Goal: Transaction & Acquisition: Download file/media

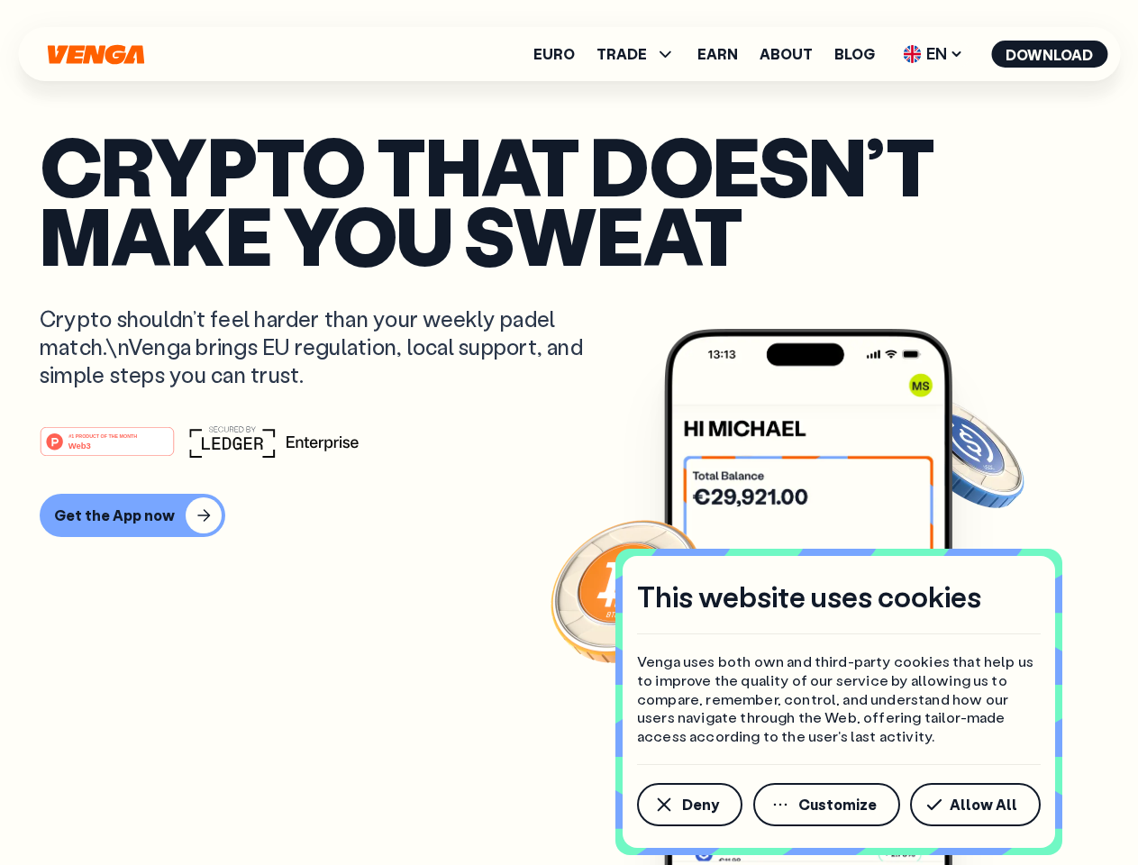
click at [569, 433] on div "#1 PRODUCT OF THE MONTH Web3" at bounding box center [569, 441] width 1059 height 32
click at [689, 805] on span "Deny" at bounding box center [700, 805] width 37 height 14
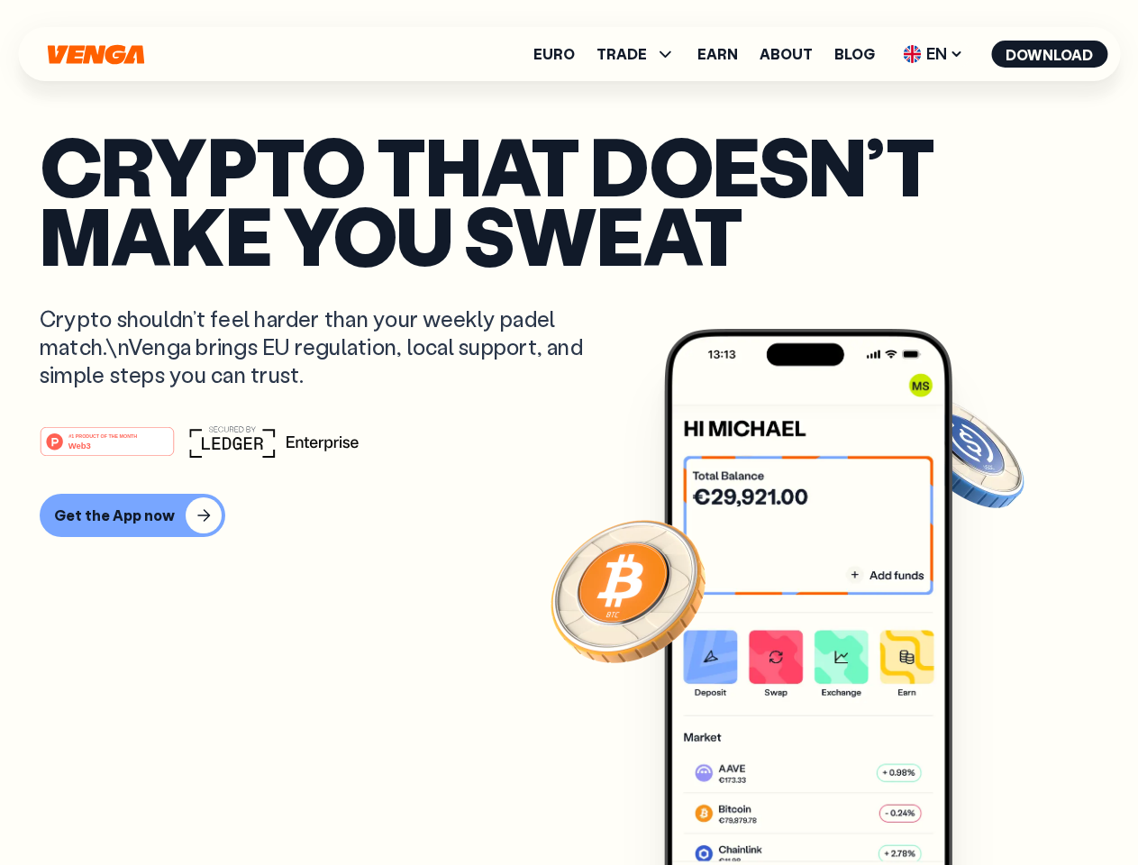
click at [828, 805] on img at bounding box center [808, 631] width 288 height 604
click at [979, 805] on article "Crypto that doesn’t make you sweat Crypto shouldn’t feel harder than your weekl…" at bounding box center [569, 469] width 1059 height 676
click at [642, 54] on span "TRADE" at bounding box center [622, 54] width 50 height 14
click at [934, 54] on span "EN" at bounding box center [933, 54] width 73 height 29
click at [1050, 54] on button "Download" at bounding box center [1049, 54] width 116 height 27
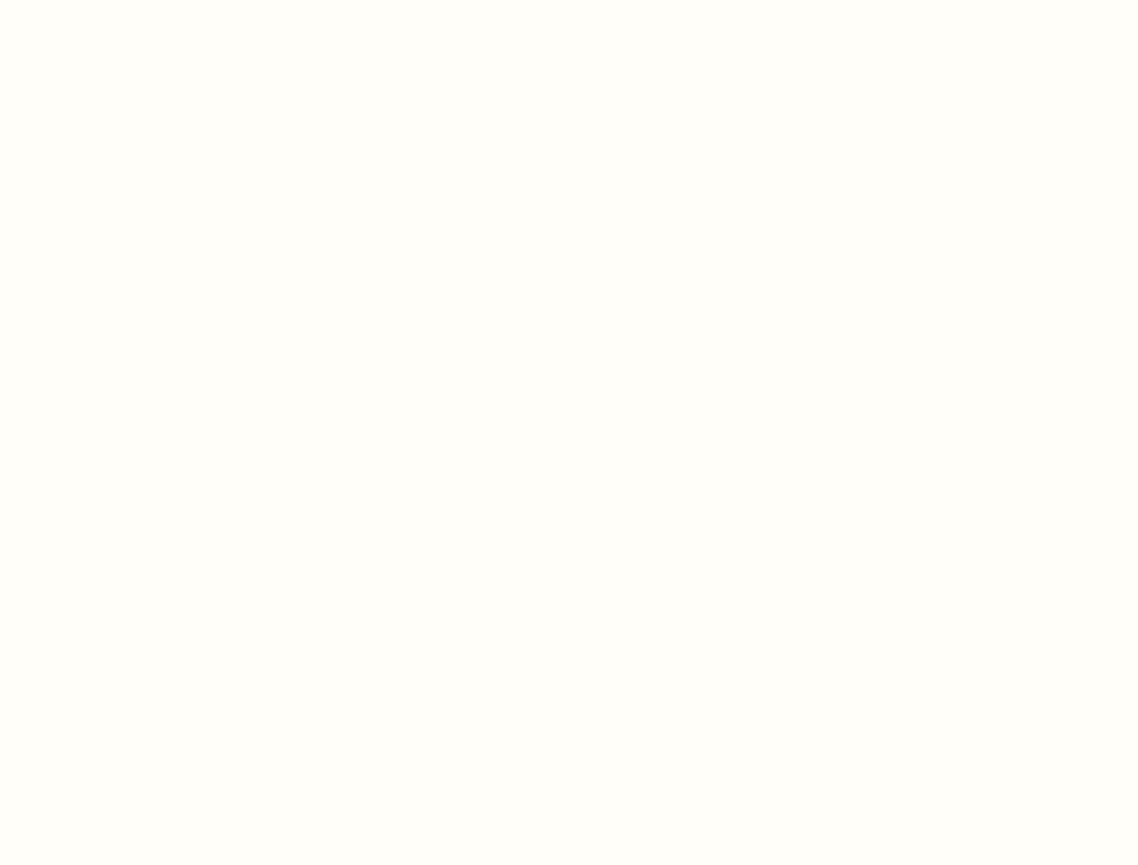
click at [569, 0] on html "This website uses cookies Venga uses both own and third-party cookies that help…" at bounding box center [569, 0] width 1138 height 0
click at [130, 0] on html "This website uses cookies Venga uses both own and third-party cookies that help…" at bounding box center [569, 0] width 1138 height 0
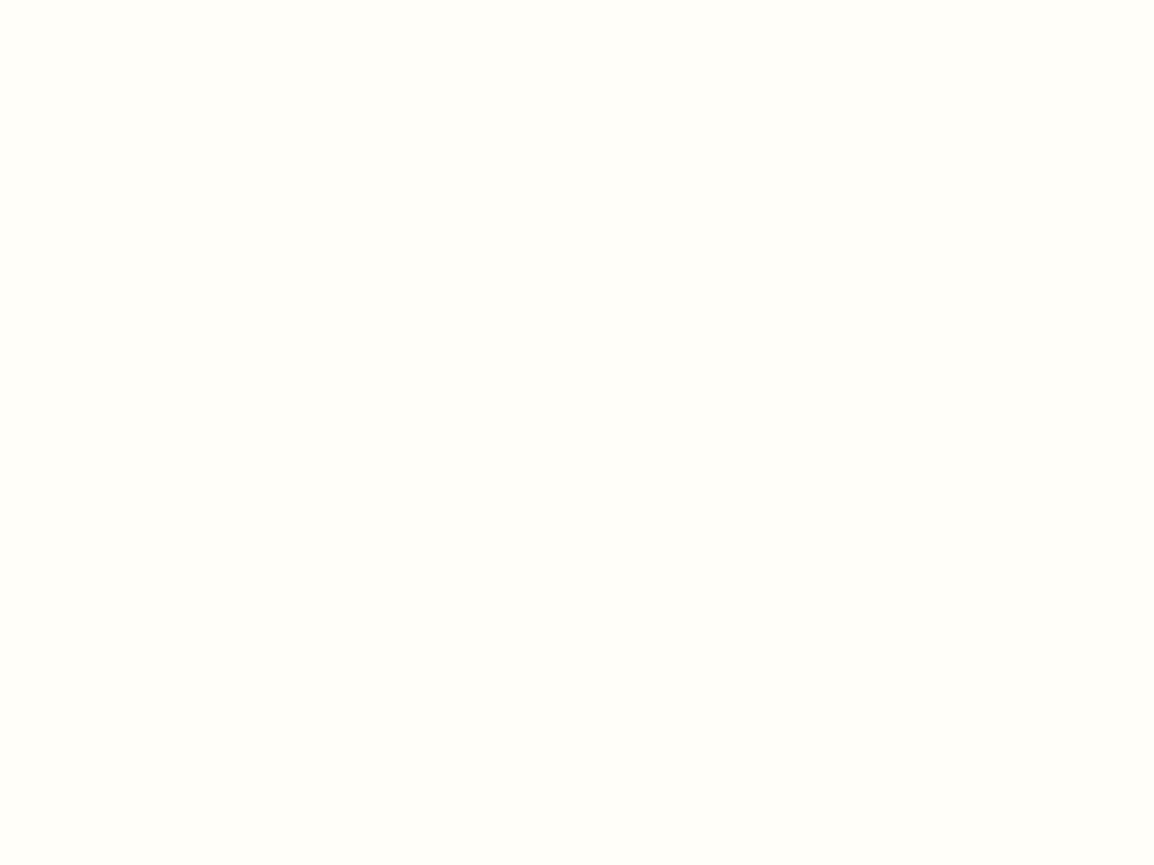
click at [110, 0] on html "This website uses cookies Venga uses both own and third-party cookies that help…" at bounding box center [577, 0] width 1154 height 0
